Goal: Task Accomplishment & Management: Use online tool/utility

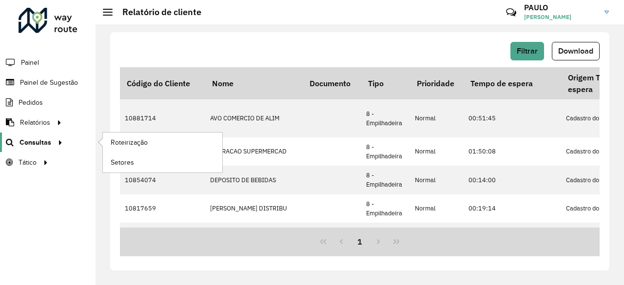
scroll to position [0, 4]
click at [135, 141] on span "Roteirização" at bounding box center [130, 142] width 39 height 10
click at [120, 142] on span "Roteirização" at bounding box center [130, 142] width 39 height 10
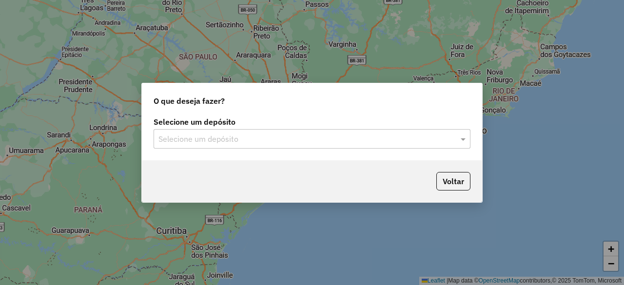
click at [237, 139] on input "text" at bounding box center [301, 139] width 287 height 12
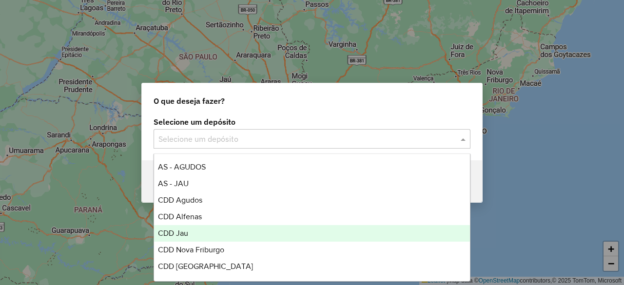
click at [191, 231] on div "CDD Jau" at bounding box center [311, 233] width 315 height 17
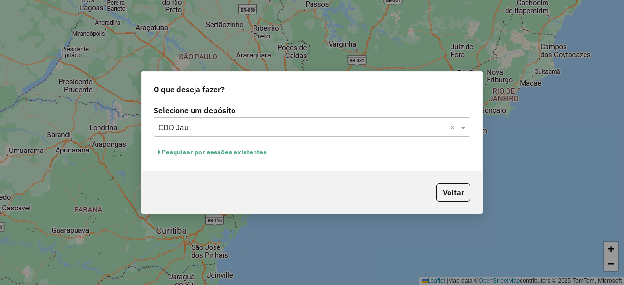
click at [239, 153] on button "Pesquisar por sessões existentes" at bounding box center [211, 152] width 117 height 15
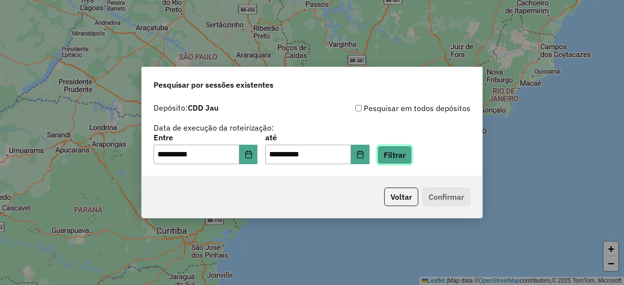
click at [412, 155] on button "Filtrar" at bounding box center [394, 155] width 35 height 19
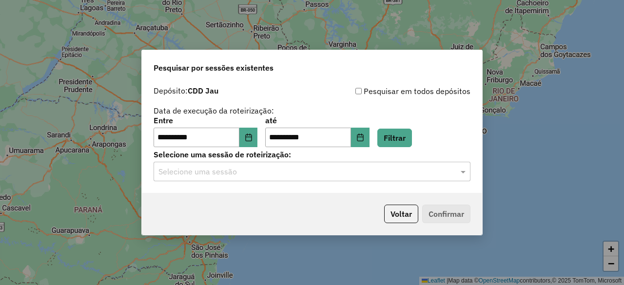
click at [302, 175] on input "text" at bounding box center [301, 172] width 287 height 12
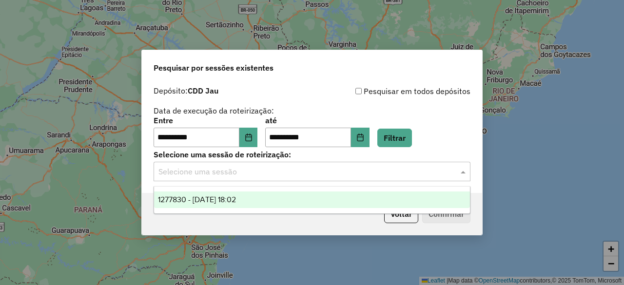
click at [260, 204] on div "1277830 - 18/09/2025 18:02" at bounding box center [311, 199] width 315 height 17
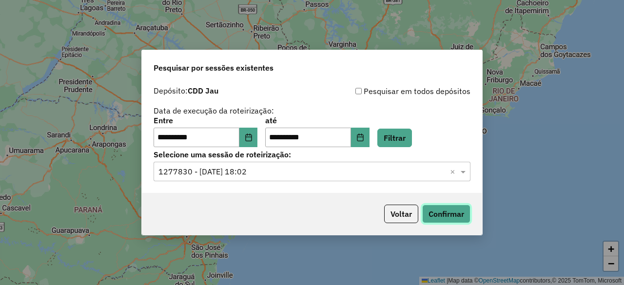
click at [431, 218] on button "Confirmar" at bounding box center [446, 214] width 48 height 19
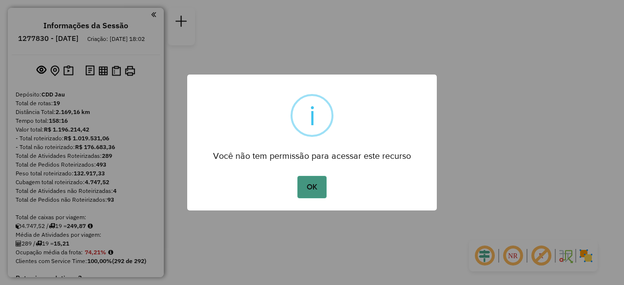
click at [312, 183] on button "OK" at bounding box center [311, 187] width 29 height 22
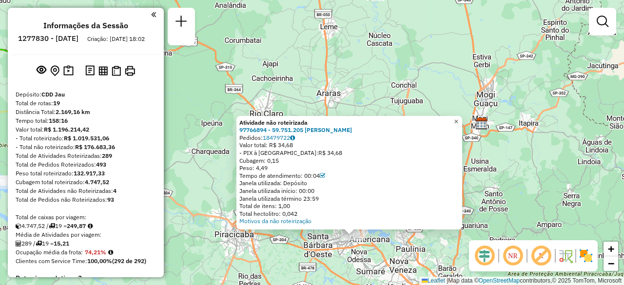
click at [458, 121] on span "×" at bounding box center [456, 121] width 4 height 8
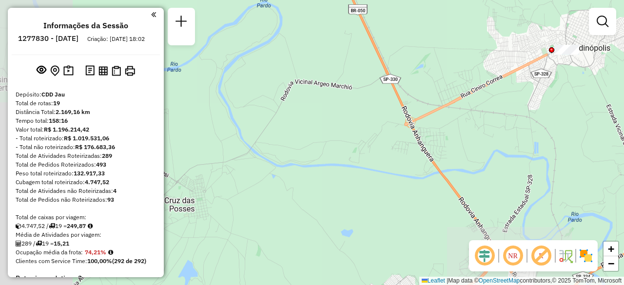
drag, startPoint x: 274, startPoint y: 181, endPoint x: 597, endPoint y: 95, distance: 334.1
click at [597, 95] on div "Janela de atendimento Grade de atendimento Capacidade Transportadoras Veículos …" at bounding box center [312, 142] width 624 height 285
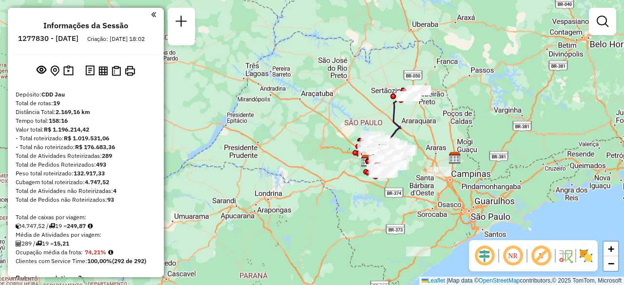
drag, startPoint x: 400, startPoint y: 176, endPoint x: 289, endPoint y: 115, distance: 126.9
click at [289, 115] on div "Janela de atendimento Grade de atendimento Capacidade Transportadoras Veículos …" at bounding box center [312, 142] width 624 height 285
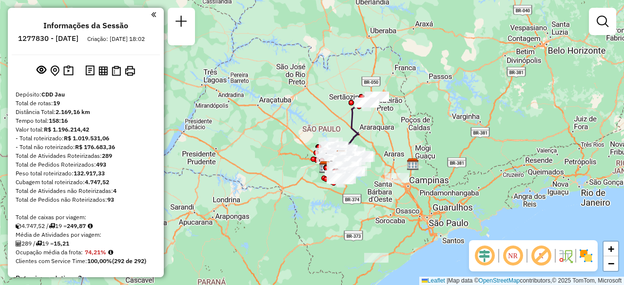
click at [352, 127] on icon at bounding box center [354, 129] width 26 height 54
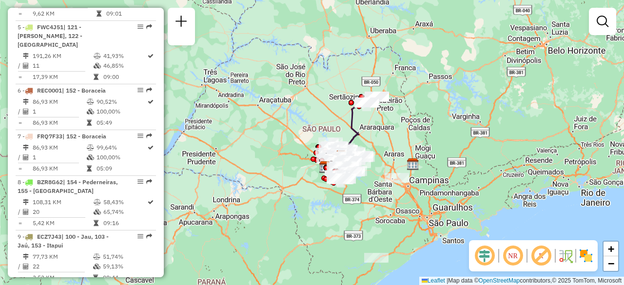
select select "**********"
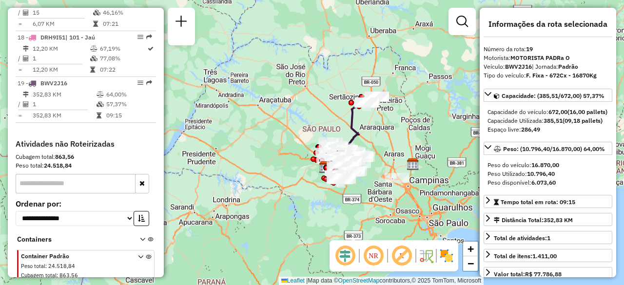
scroll to position [1257, 0]
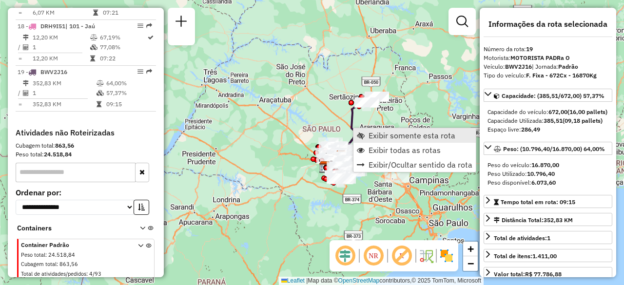
click at [370, 135] on span "Exibir somente esta rota" at bounding box center [411, 136] width 87 height 8
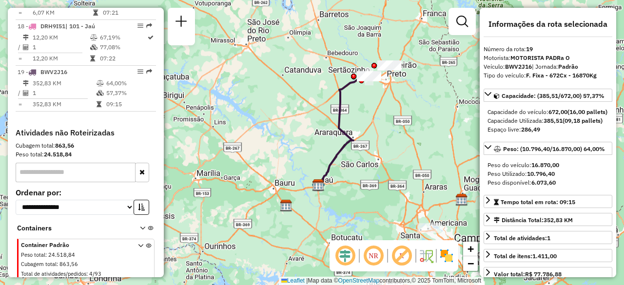
click at [375, 152] on div "Janela de atendimento Grade de atendimento Capacidade Transportadoras Veículos …" at bounding box center [312, 142] width 624 height 285
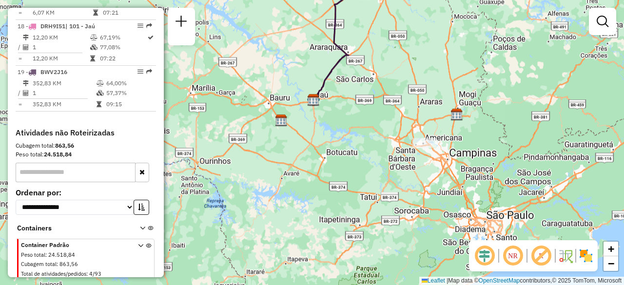
drag, startPoint x: 367, startPoint y: 194, endPoint x: 362, endPoint y: 109, distance: 85.4
click at [362, 109] on div "Janela de atendimento Grade de atendimento Capacidade Transportadoras Veículos …" at bounding box center [312, 142] width 624 height 285
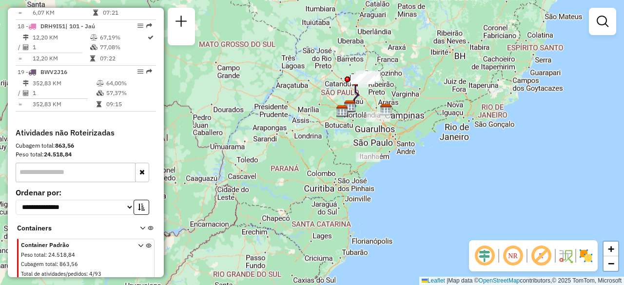
click at [368, 138] on div "Janela de atendimento Grade de atendimento Capacidade Transportadoras Veículos …" at bounding box center [312, 142] width 624 height 285
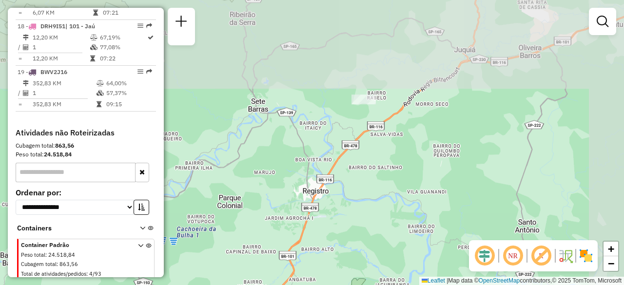
drag, startPoint x: 418, startPoint y: 81, endPoint x: 379, endPoint y: 172, distance: 99.1
click at [379, 172] on div "Janela de atendimento Grade de atendimento Capacidade Transportadoras Veículos …" at bounding box center [312, 142] width 624 height 285
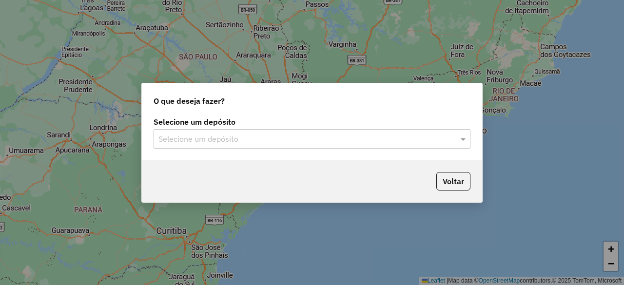
click at [242, 137] on input "text" at bounding box center [301, 139] width 287 height 12
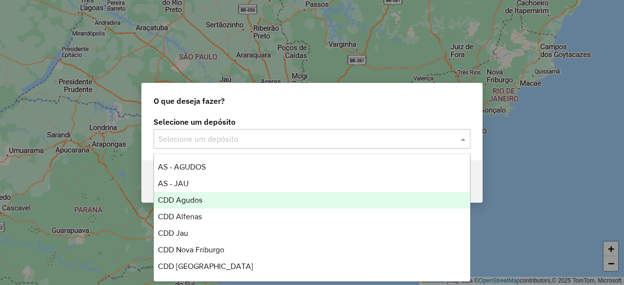
click at [199, 204] on span "CDD Agudos" at bounding box center [180, 200] width 44 height 8
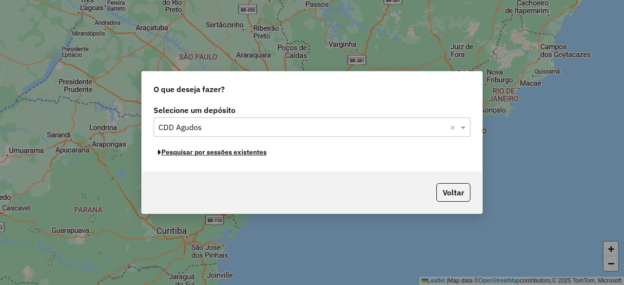
click at [250, 154] on button "Pesquisar por sessões existentes" at bounding box center [211, 152] width 117 height 15
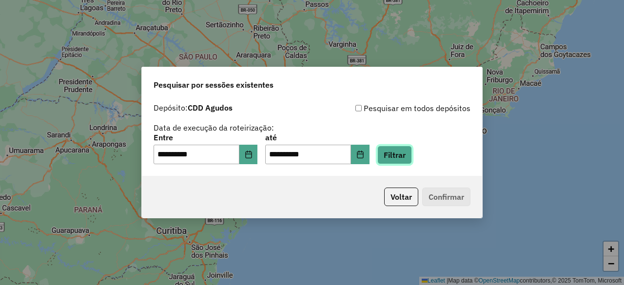
click at [405, 156] on button "Filtrar" at bounding box center [394, 155] width 35 height 19
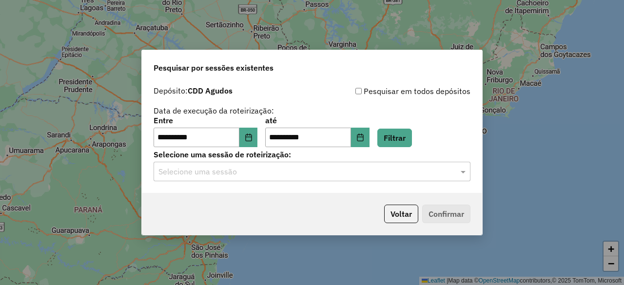
click at [286, 174] on input "text" at bounding box center [301, 172] width 287 height 12
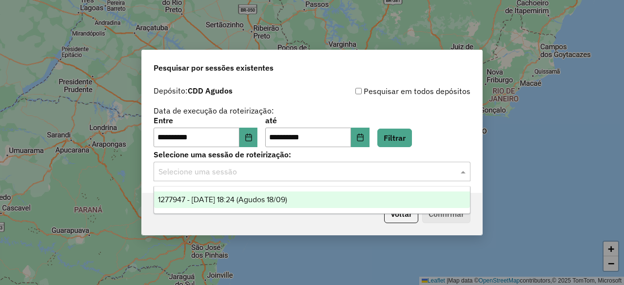
click at [260, 195] on div "1277947 - 18/09/2025 18:24 (Agudos 18/09)" at bounding box center [311, 199] width 315 height 17
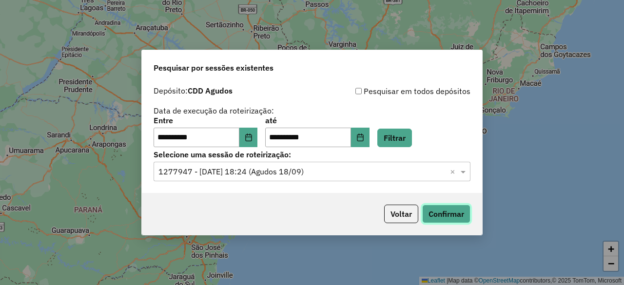
click at [438, 216] on button "Confirmar" at bounding box center [446, 214] width 48 height 19
click at [251, 141] on icon "Choose Date" at bounding box center [248, 137] width 6 height 8
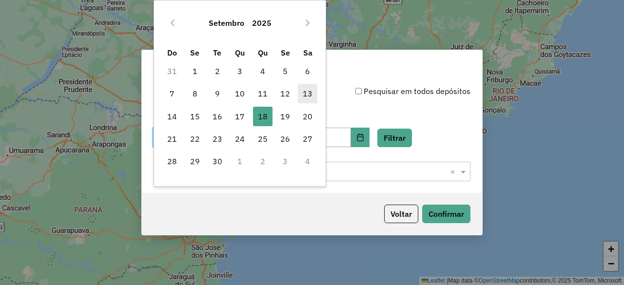
click at [300, 95] on span "13" at bounding box center [307, 93] width 19 height 19
type input "**********"
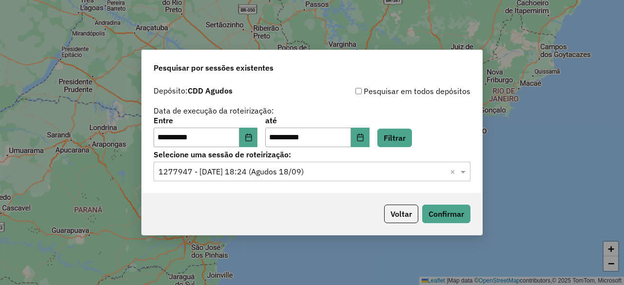
click at [300, 95] on div "Depósito: CDD Agudos" at bounding box center [232, 91] width 158 height 12
click at [369, 142] on button "Choose Date" at bounding box center [360, 137] width 19 height 19
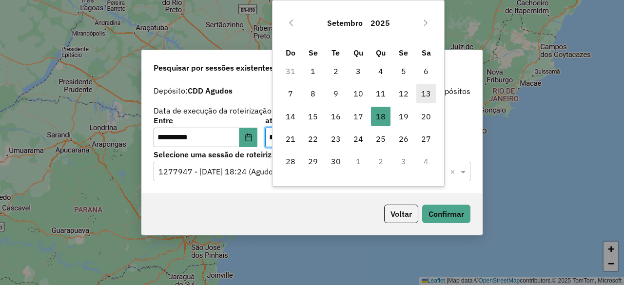
click at [429, 98] on span "13" at bounding box center [425, 93] width 19 height 19
type input "**********"
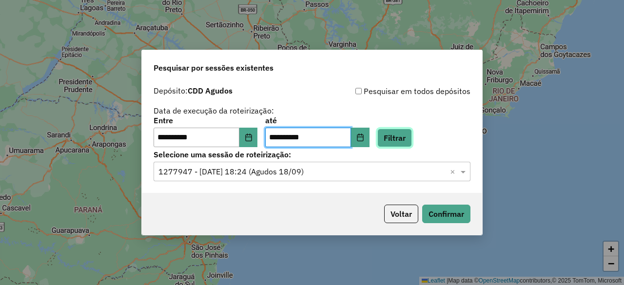
click at [402, 139] on button "Filtrar" at bounding box center [394, 138] width 35 height 19
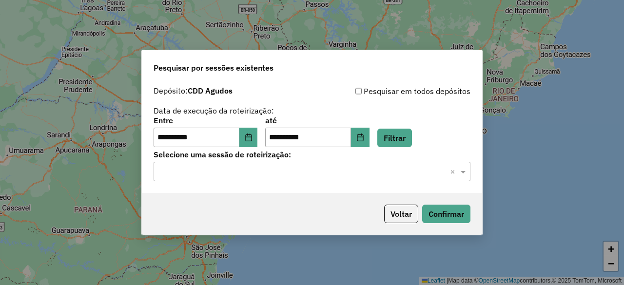
click at [265, 170] on input "text" at bounding box center [301, 172] width 287 height 12
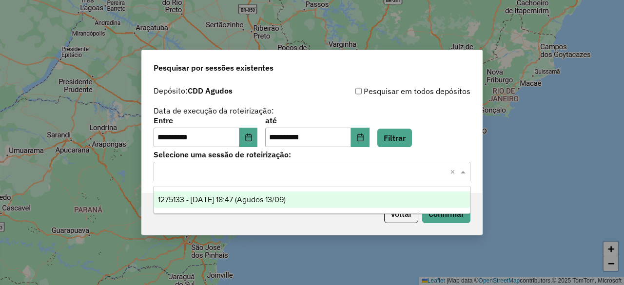
click at [260, 201] on span "1275133 - 13/09/2025 18:47 (Agudos 13/09)" at bounding box center [222, 199] width 128 height 8
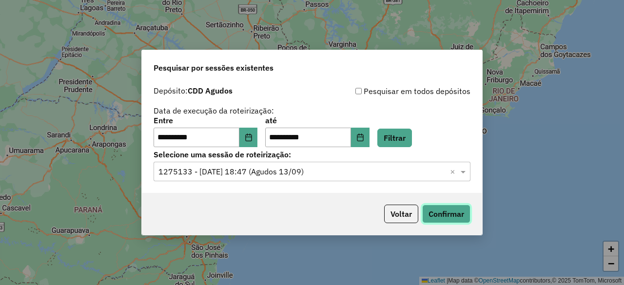
click at [435, 215] on button "Confirmar" at bounding box center [446, 214] width 48 height 19
click at [252, 136] on icon "Choose Date" at bounding box center [249, 137] width 8 height 8
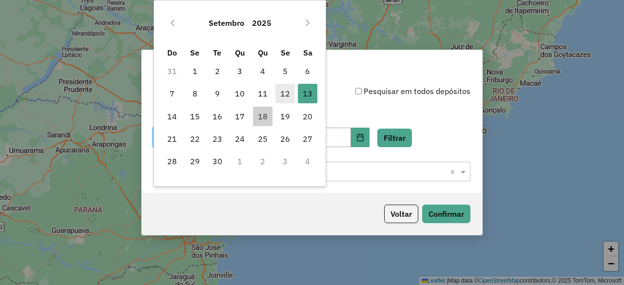
click at [284, 94] on span "12" at bounding box center [284, 93] width 19 height 19
type input "**********"
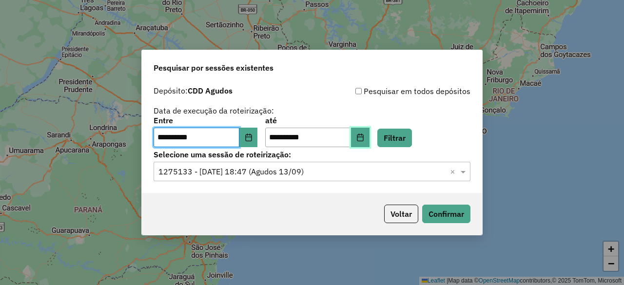
click at [363, 136] on icon "Choose Date" at bounding box center [360, 137] width 6 height 8
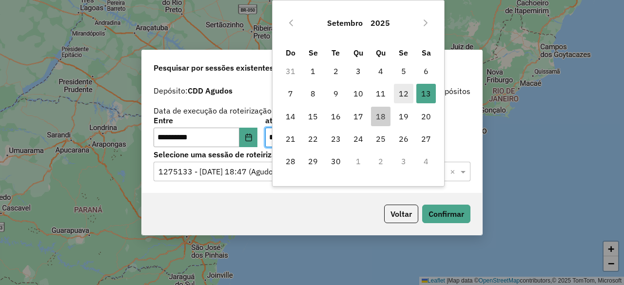
click at [405, 97] on span "12" at bounding box center [403, 93] width 19 height 19
type input "**********"
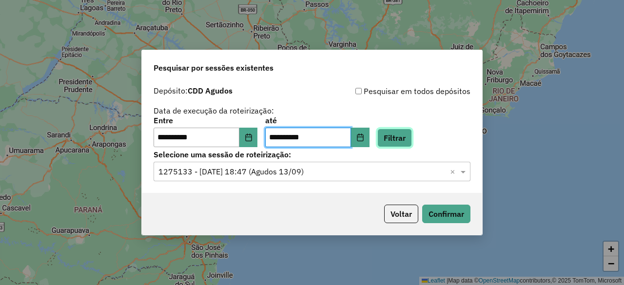
click at [406, 137] on button "Filtrar" at bounding box center [394, 138] width 35 height 19
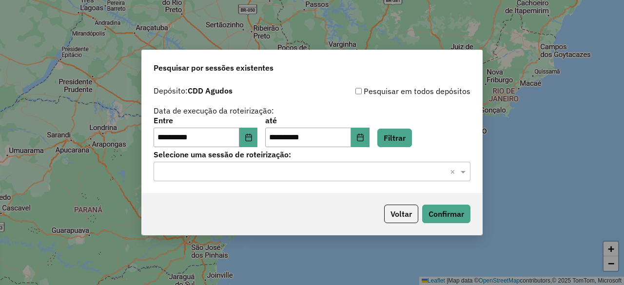
click at [288, 173] on input "text" at bounding box center [301, 172] width 287 height 12
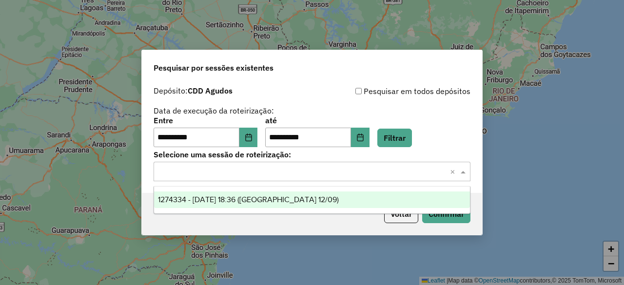
click at [276, 199] on span "1274334 - 12/09/2025 18:36 (Agudos 12/09)" at bounding box center [248, 199] width 181 height 8
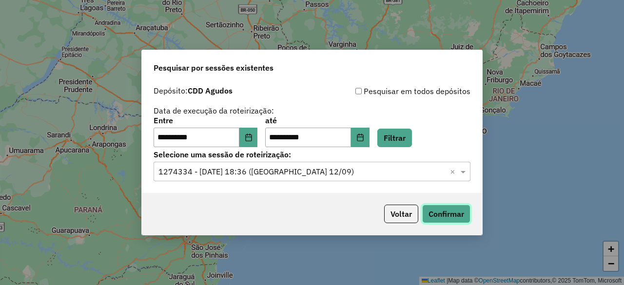
click at [437, 211] on button "Confirmar" at bounding box center [446, 214] width 48 height 19
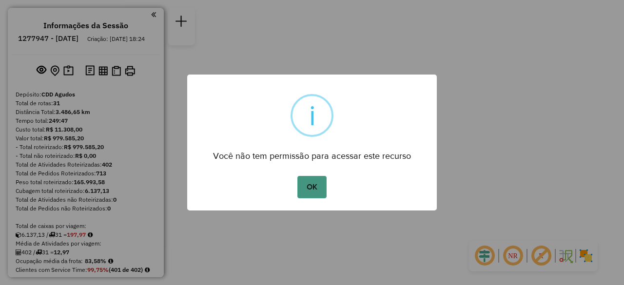
click at [313, 189] on button "OK" at bounding box center [311, 187] width 29 height 22
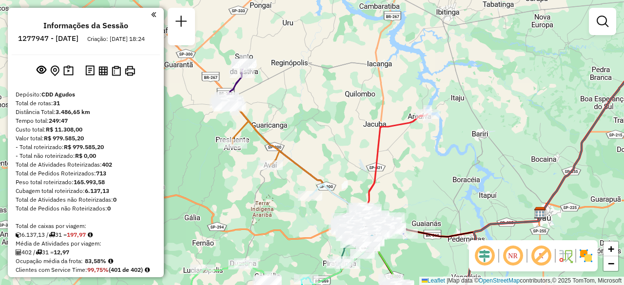
drag, startPoint x: 255, startPoint y: 127, endPoint x: 346, endPoint y: 155, distance: 94.9
click at [346, 155] on div "Janela de atendimento Grade de atendimento Capacidade Transportadoras Veículos …" at bounding box center [312, 142] width 624 height 285
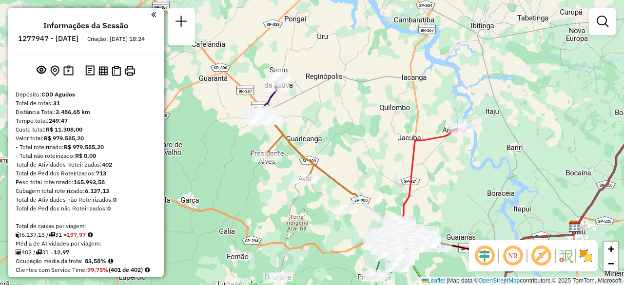
drag, startPoint x: 306, startPoint y: 111, endPoint x: 341, endPoint y: 124, distance: 37.2
click at [341, 124] on div "Janela de atendimento Grade de atendimento Capacidade Transportadoras Veículos …" at bounding box center [312, 142] width 624 height 285
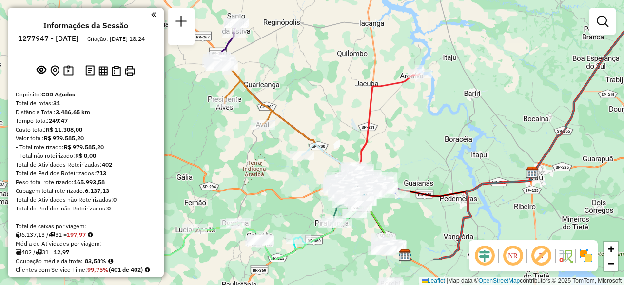
drag, startPoint x: 330, startPoint y: 114, endPoint x: 288, endPoint y: 60, distance: 69.1
click at [288, 60] on div "Janela de atendimento Grade de atendimento Capacidade Transportadoras Veículos …" at bounding box center [312, 142] width 624 height 285
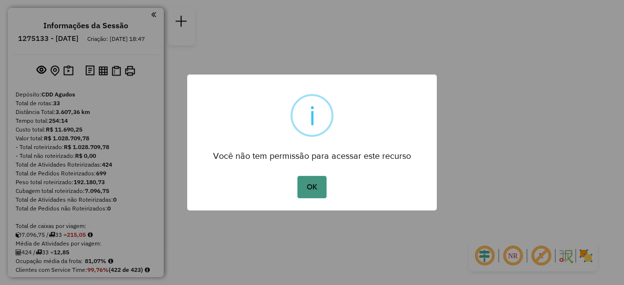
click at [309, 188] on button "OK" at bounding box center [311, 187] width 29 height 22
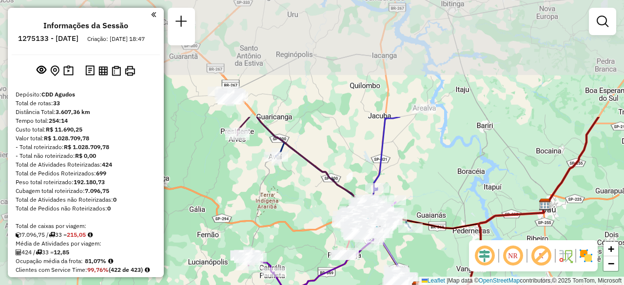
drag, startPoint x: 326, startPoint y: 110, endPoint x: 432, endPoint y: 255, distance: 179.6
click at [432, 255] on div "Janela de atendimento Grade de atendimento Capacidade Transportadoras Veículos …" at bounding box center [312, 142] width 624 height 285
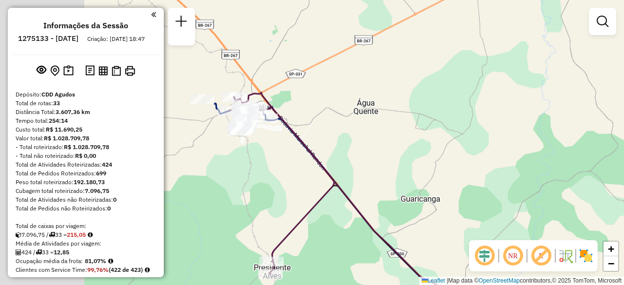
drag, startPoint x: 244, startPoint y: 95, endPoint x: 332, endPoint y: 95, distance: 88.2
click at [332, 95] on div "Janela de atendimento Grade de atendimento Capacidade Transportadoras Veículos …" at bounding box center [312, 142] width 624 height 285
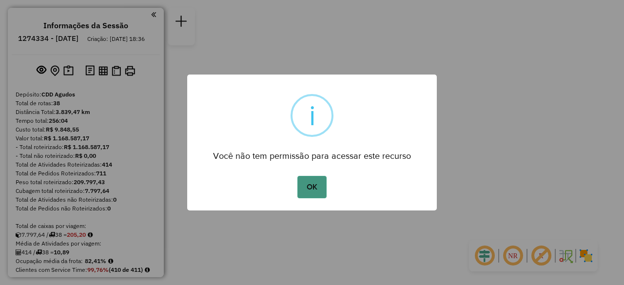
click at [310, 190] on button "OK" at bounding box center [311, 187] width 29 height 22
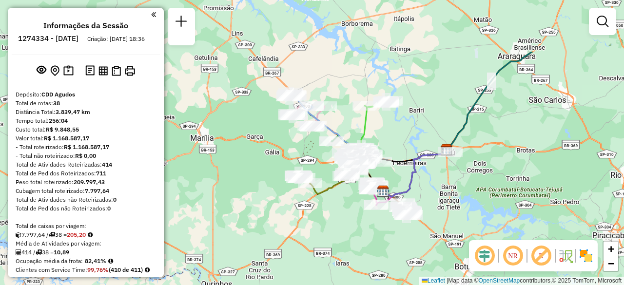
drag, startPoint x: 321, startPoint y: 42, endPoint x: 383, endPoint y: 122, distance: 101.7
click at [383, 122] on div "Janela de atendimento Grade de atendimento Capacidade Transportadoras Veículos …" at bounding box center [312, 142] width 624 height 285
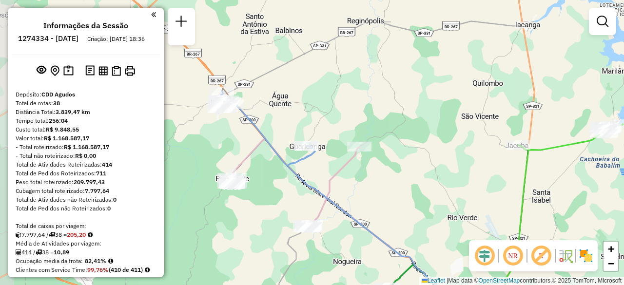
drag, startPoint x: 268, startPoint y: 98, endPoint x: 319, endPoint y: 93, distance: 50.9
click at [319, 93] on div "Janela de atendimento Grade de atendimento Capacidade Transportadoras Veículos …" at bounding box center [312, 142] width 624 height 285
